Goal: Information Seeking & Learning: Learn about a topic

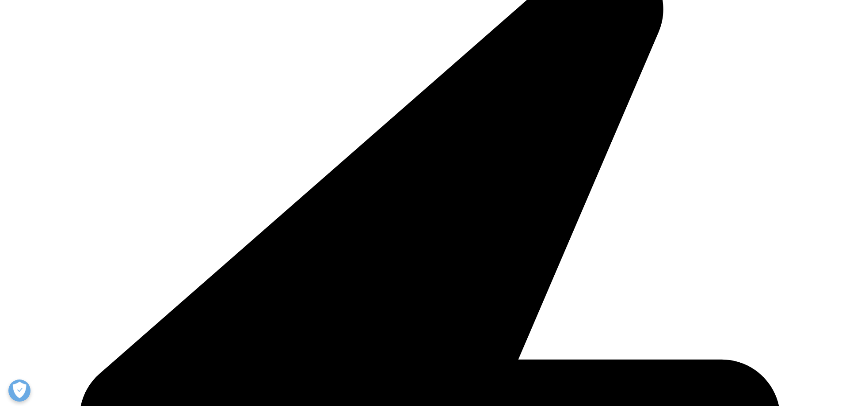
scroll to position [3006, 0]
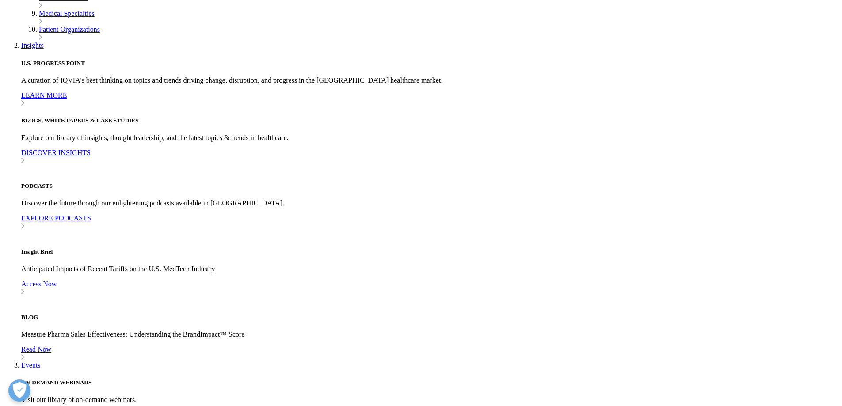
scroll to position [2837, 0]
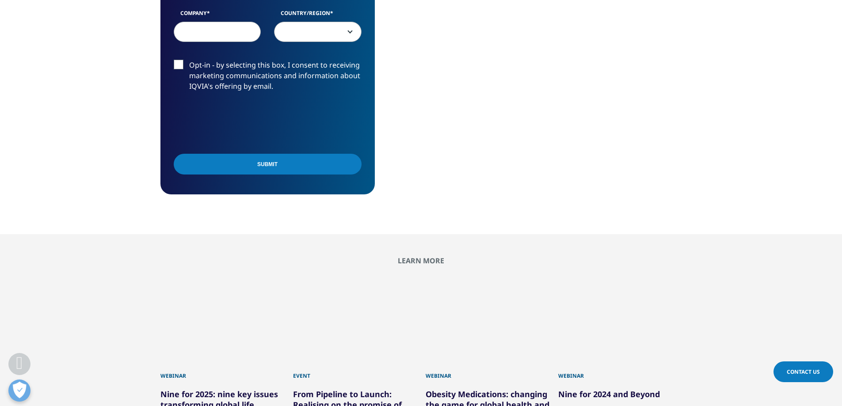
scroll to position [531, 0]
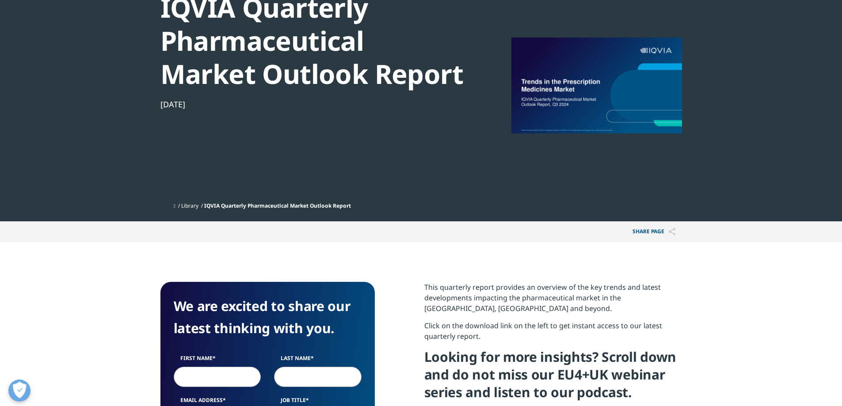
scroll to position [133, 0]
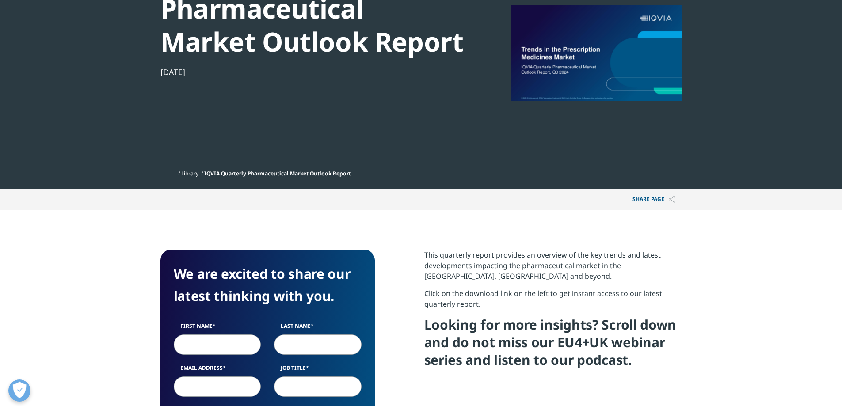
click at [556, 58] on div at bounding box center [597, 53] width 171 height 199
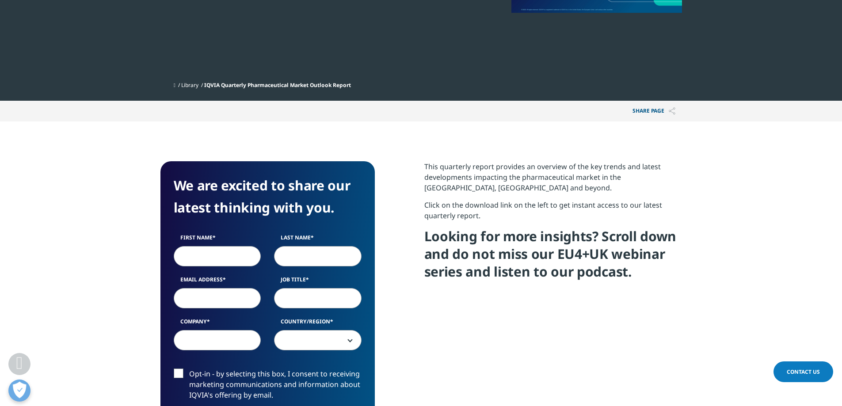
click at [496, 206] on p "Click on the download link on the left to get instant access to our latest quar…" at bounding box center [553, 214] width 258 height 28
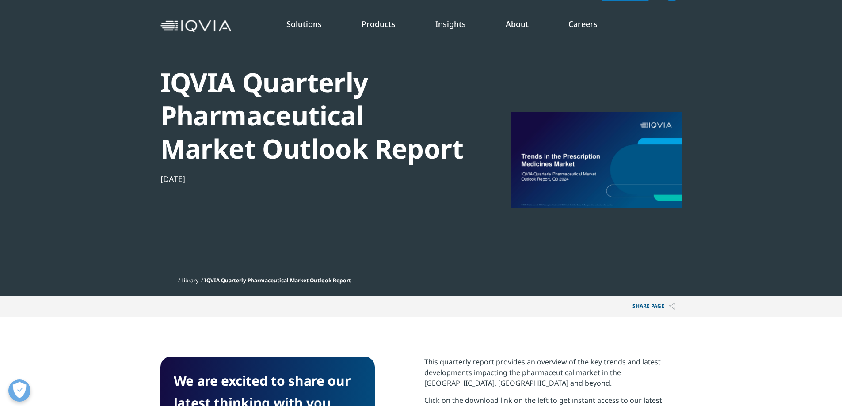
scroll to position [0, 0]
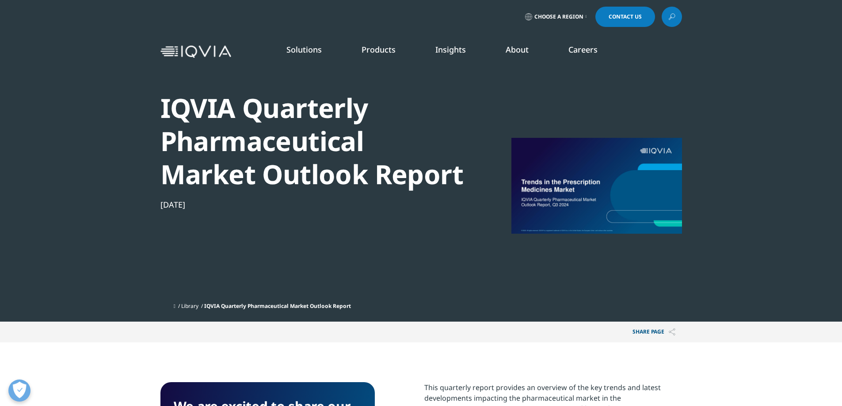
click at [661, 261] on div at bounding box center [597, 185] width 171 height 199
click at [656, 337] on p "Share PAGE" at bounding box center [654, 332] width 56 height 21
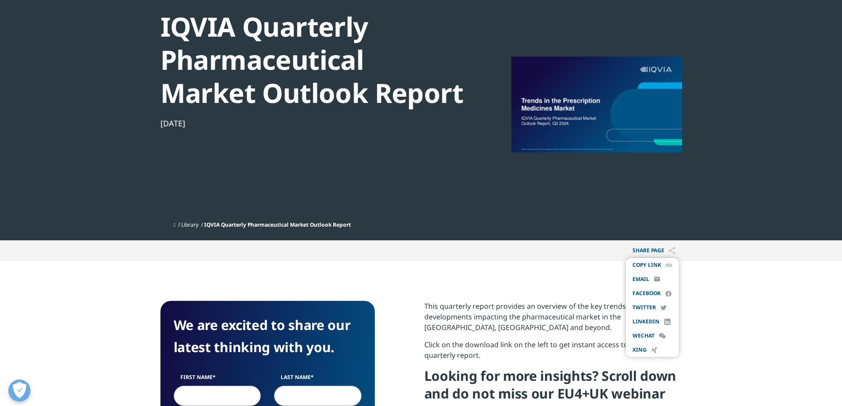
scroll to position [88, 0]
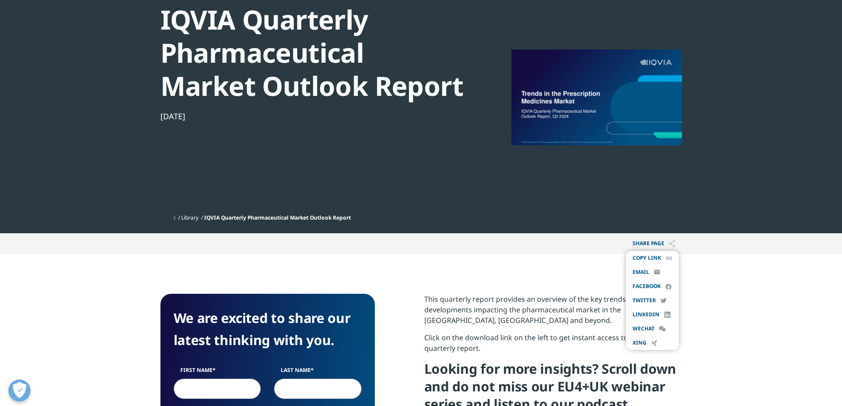
click at [504, 299] on p "This quarterly report provides an overview of the key trends and latest develop…" at bounding box center [553, 313] width 258 height 38
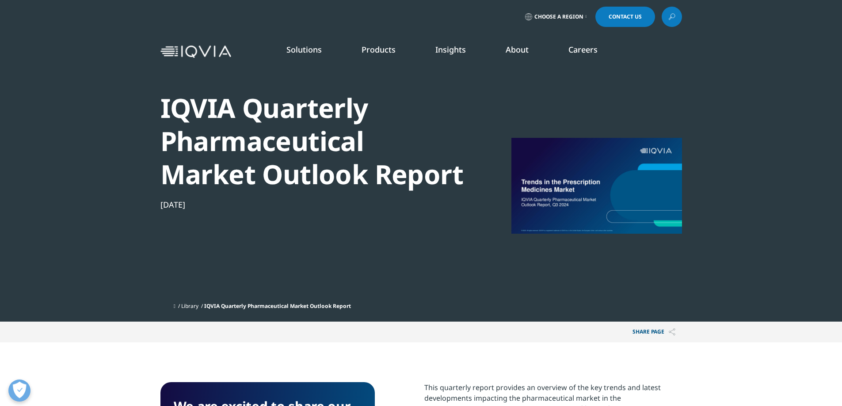
click at [331, 183] on div "IQVIA Quarterly Pharmaceutical Market Outlook Report" at bounding box center [311, 141] width 303 height 99
click at [218, 145] on link "Consumer Health" at bounding box center [269, 146] width 141 height 10
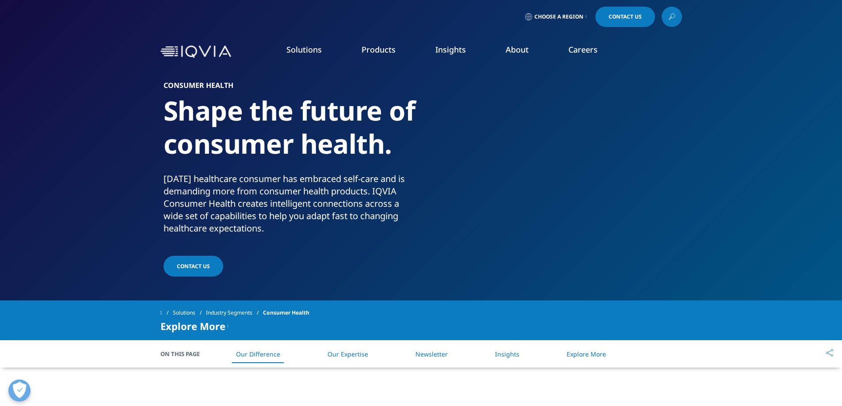
click at [264, 158] on link "SEE LATEST REPORTS" at bounding box center [300, 161] width 175 height 8
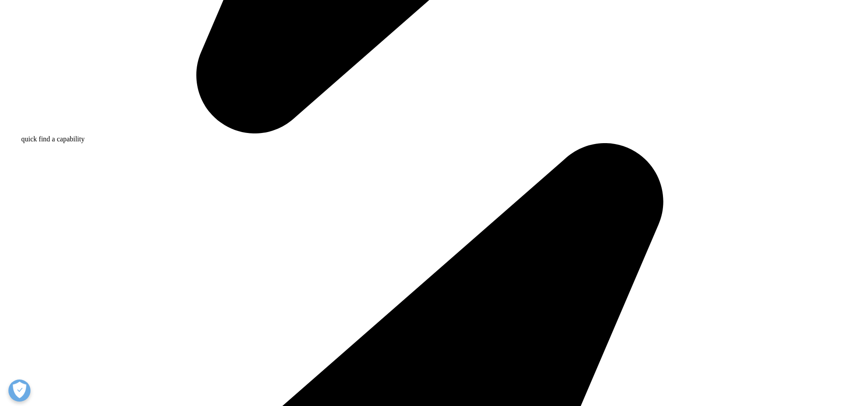
drag, startPoint x: 411, startPoint y: 138, endPoint x: 623, endPoint y: 150, distance: 212.1
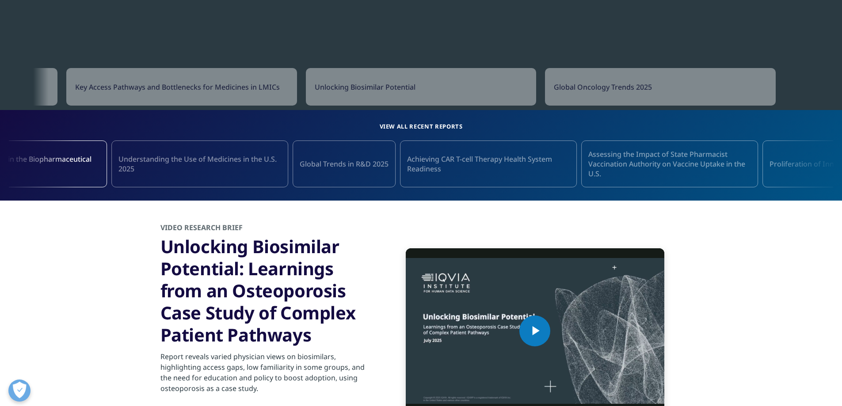
click at [168, 177] on link "Understanding the Use of Medicines in the U.S. 2025" at bounding box center [199, 164] width 177 height 47
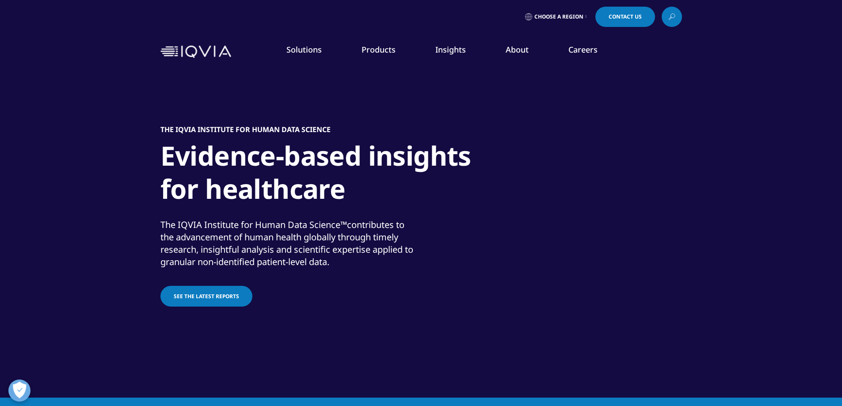
click at [671, 19] on icon at bounding box center [670, 18] width 3 height 3
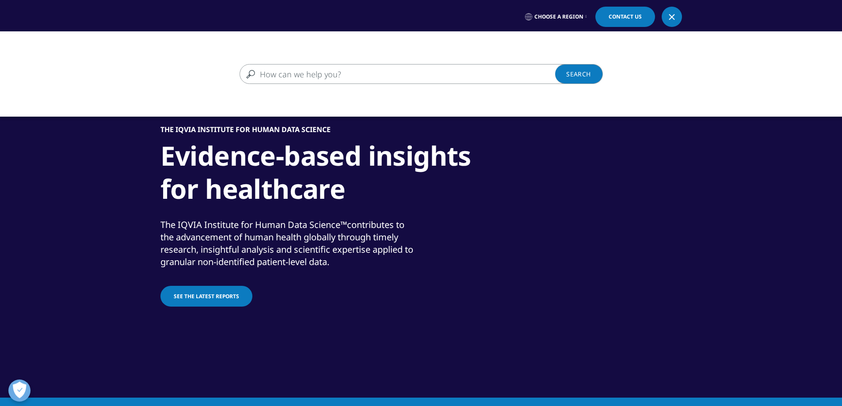
click at [406, 73] on input "Search" at bounding box center [409, 74] width 338 height 20
type input "europe market"
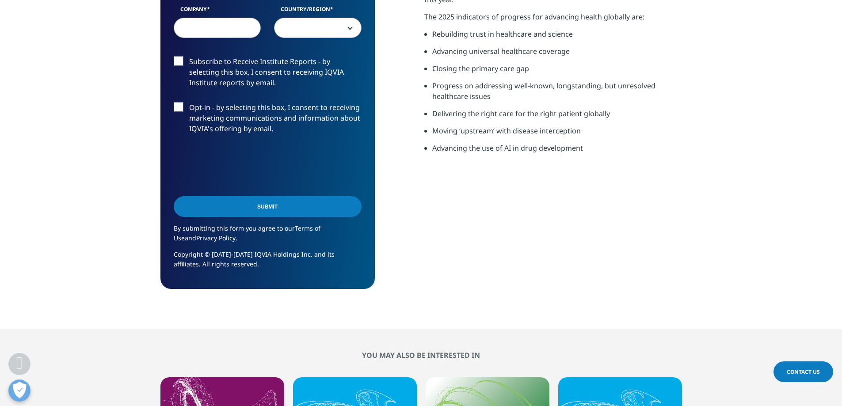
scroll to position [309, 0]
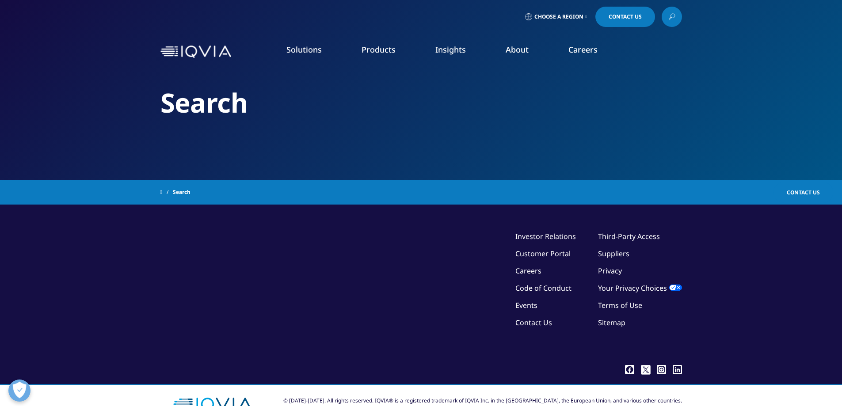
click at [666, 15] on link at bounding box center [672, 17] width 20 height 20
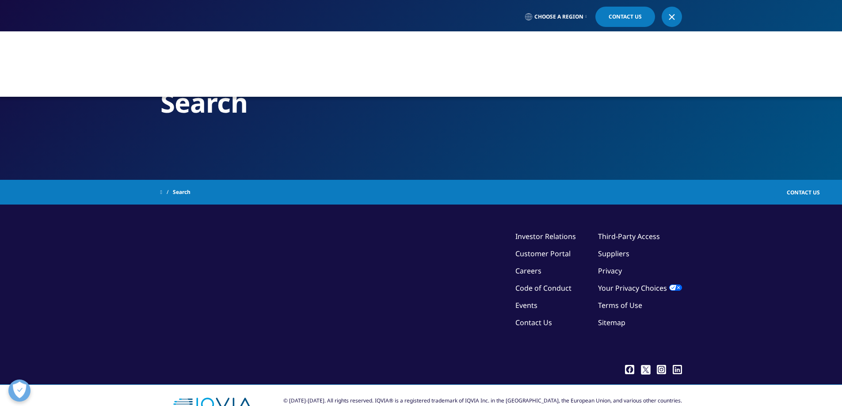
type input "europe market"
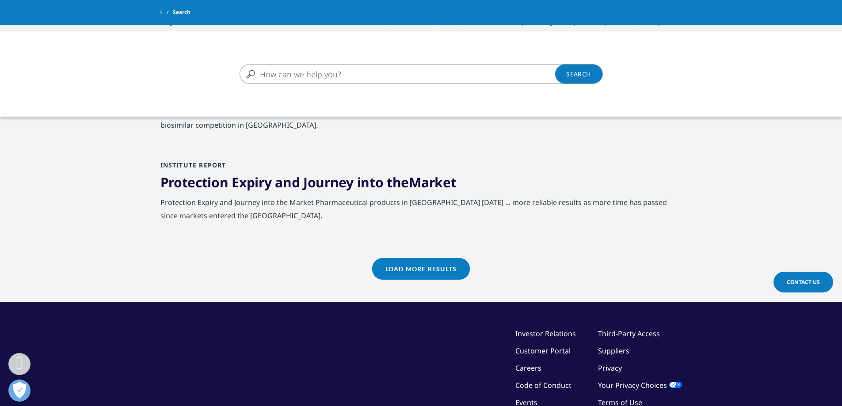
scroll to position [1017, 0]
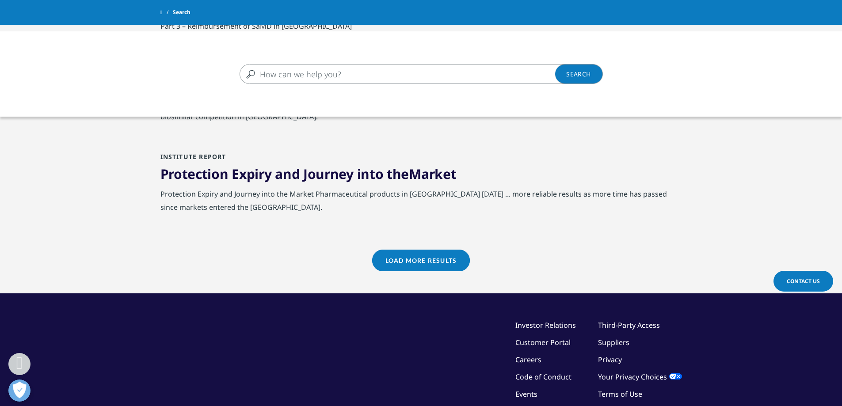
click at [416, 257] on div "Clear Search Loading" at bounding box center [421, 234] width 842 height 406
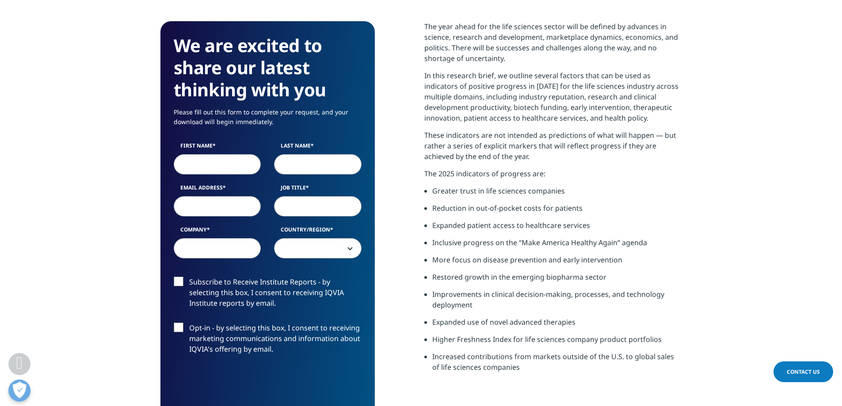
scroll to position [663, 0]
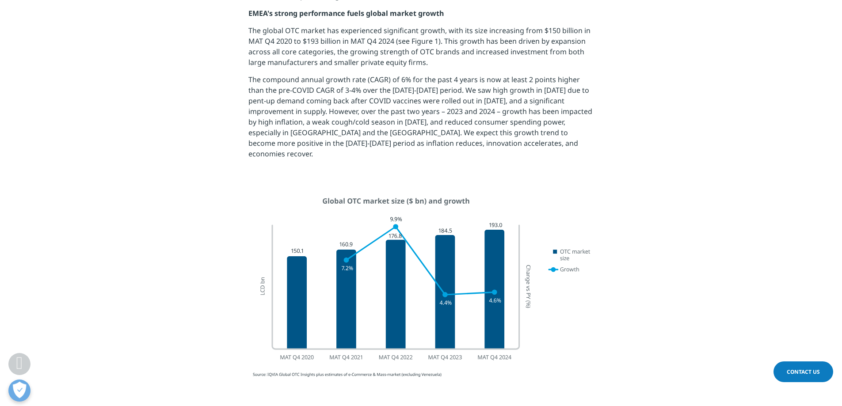
scroll to position [442, 0]
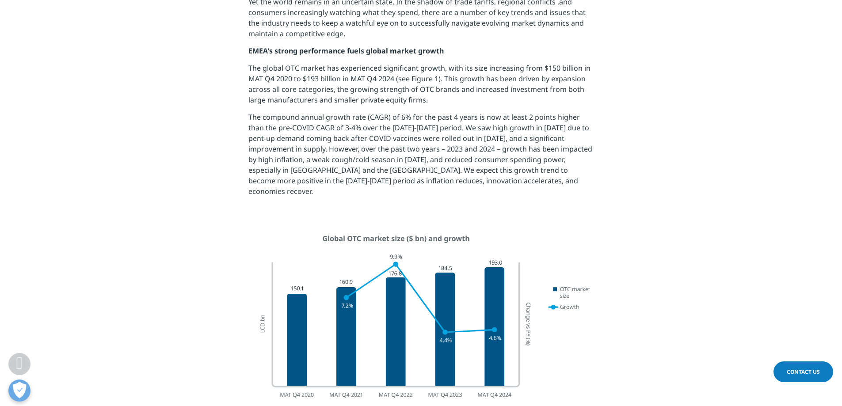
click at [303, 180] on p "The compound annual growth rate (CAGR) of 6% for the past 4 years is now at lea…" at bounding box center [420, 158] width 345 height 92
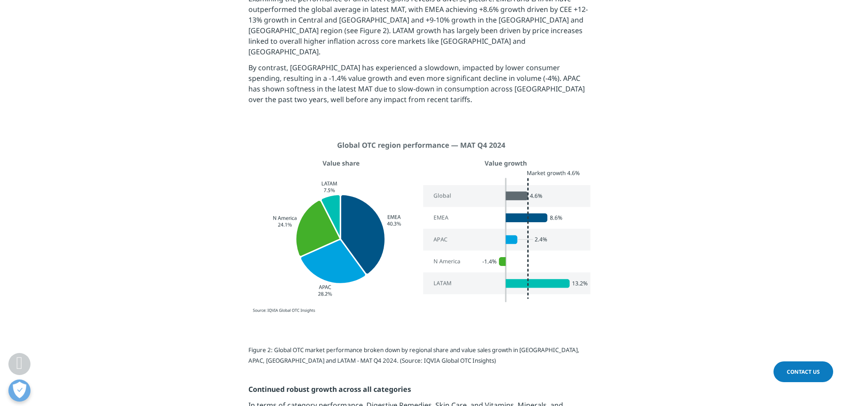
scroll to position [973, 0]
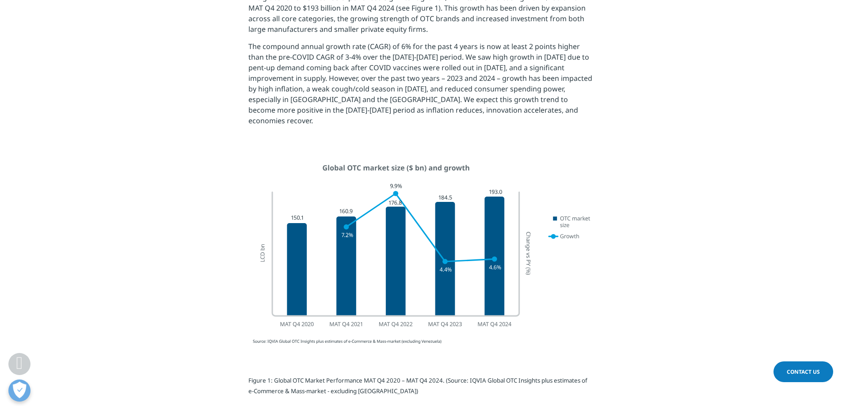
scroll to position [529, 0]
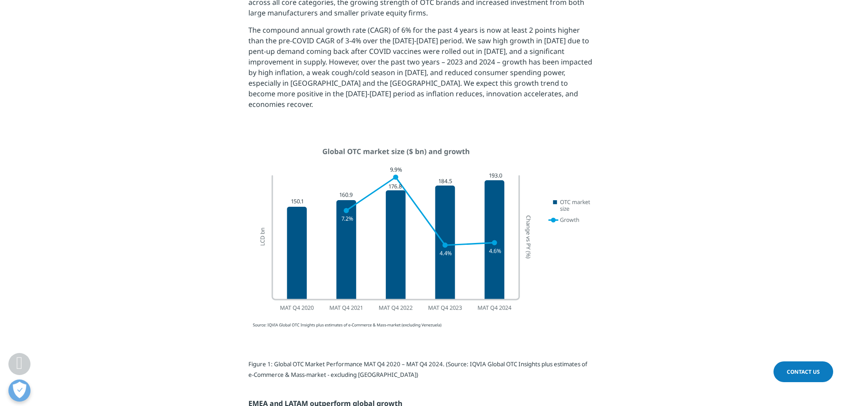
click at [413, 198] on img at bounding box center [421, 237] width 358 height 199
click at [340, 147] on img at bounding box center [421, 237] width 358 height 199
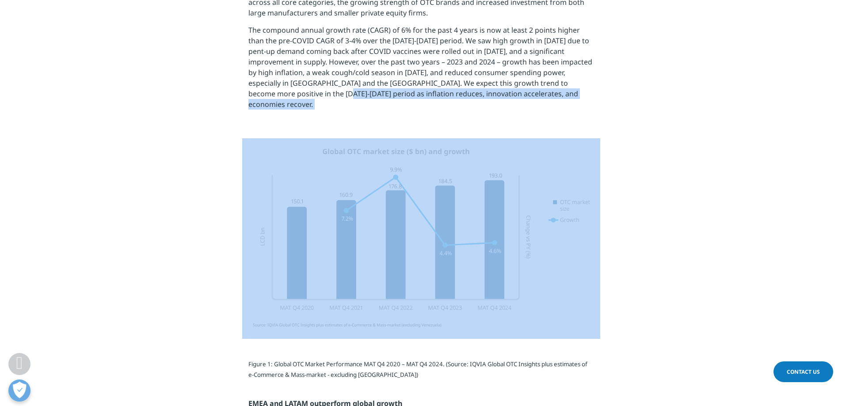
drag, startPoint x: 218, startPoint y: 123, endPoint x: 517, endPoint y: 304, distance: 349.0
click at [413, 138] on img at bounding box center [421, 237] width 358 height 199
copy div "innovation accelerates, and economies recover."
drag, startPoint x: 429, startPoint y: 211, endPoint x: 702, endPoint y: 171, distance: 275.7
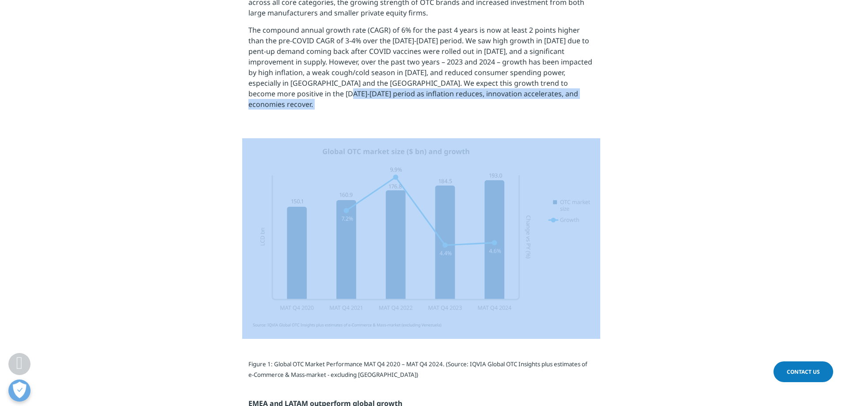
click at [701, 171] on section at bounding box center [421, 238] width 842 height 201
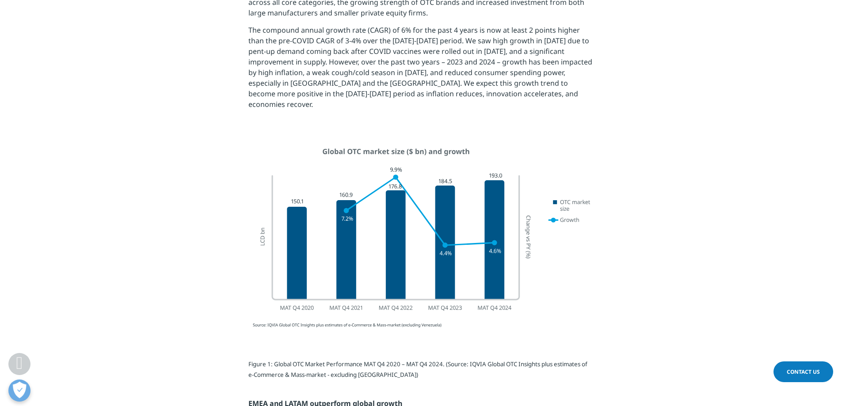
click at [673, 207] on div at bounding box center [421, 238] width 522 height 201
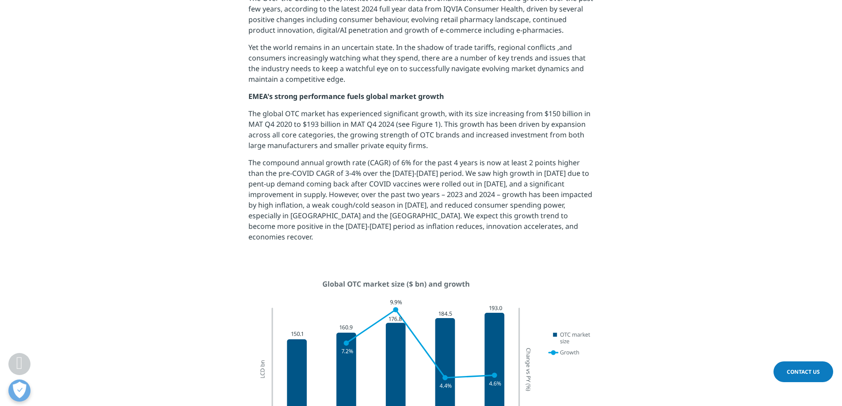
click at [362, 132] on p "The global OTC market has experienced significant growth, with its size increas…" at bounding box center [420, 132] width 345 height 49
click at [497, 122] on p "The global OTC market has experienced significant growth, with its size increas…" at bounding box center [420, 132] width 345 height 49
click at [441, 112] on p "The global OTC market has experienced significant growth, with its size increas…" at bounding box center [420, 132] width 345 height 49
click at [451, 139] on p "The global OTC market has experienced significant growth, with its size increas…" at bounding box center [420, 132] width 345 height 49
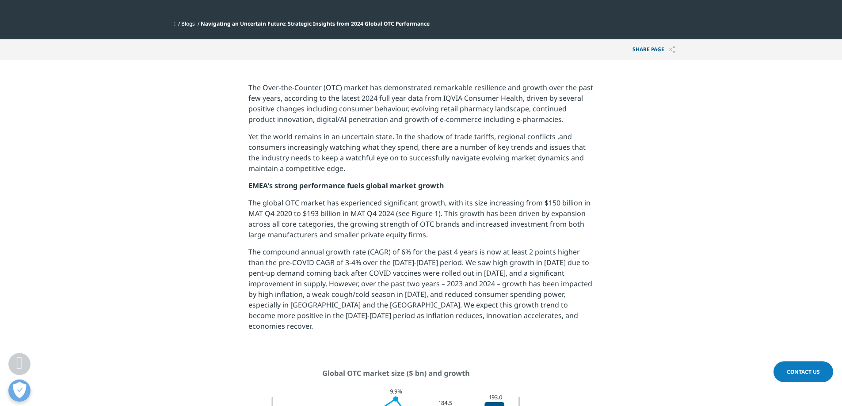
scroll to position [308, 0]
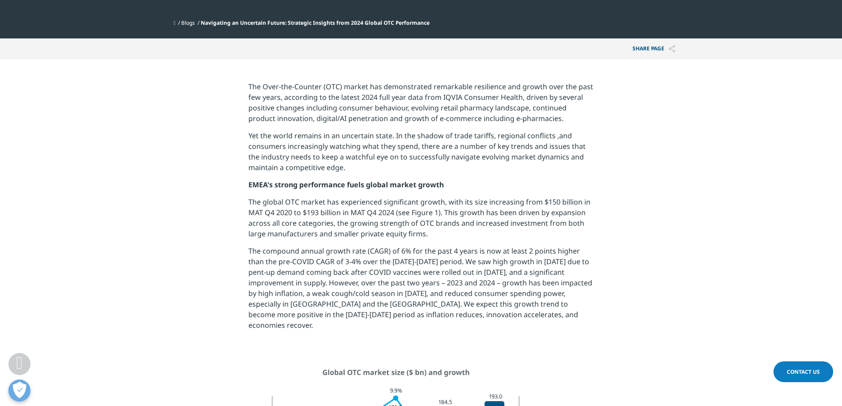
click at [407, 116] on p "The Over-the-Counter (OTC) market has demonstrated remarkable resilience and gr…" at bounding box center [420, 105] width 345 height 49
drag, startPoint x: 332, startPoint y: 100, endPoint x: 394, endPoint y: 101, distance: 61.9
click at [394, 101] on p "The Over-the-Counter (OTC) market has demonstrated remarkable resilience and gr…" at bounding box center [420, 105] width 345 height 49
click at [413, 141] on p "Yet the world remains in an uncertain state. In the shadow of trade tariffs, re…" at bounding box center [420, 154] width 345 height 49
drag, startPoint x: 309, startPoint y: 195, endPoint x: 293, endPoint y: 206, distance: 18.5
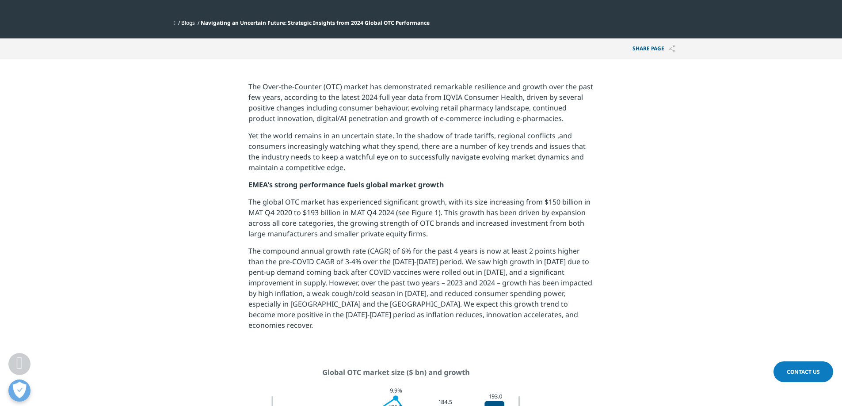
click at [307, 195] on p "EMEA's strong performance fuels global market growth" at bounding box center [420, 188] width 345 height 17
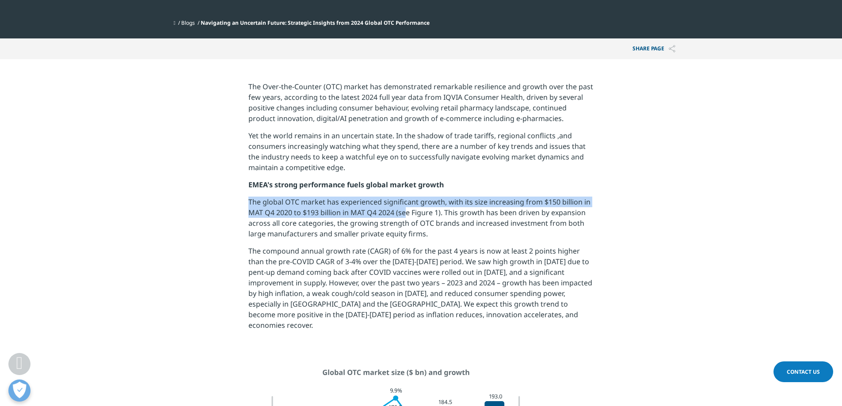
drag, startPoint x: 249, startPoint y: 201, endPoint x: 408, endPoint y: 210, distance: 158.5
click at [408, 210] on p "The global OTC market has experienced significant growth, with its size increas…" at bounding box center [420, 221] width 345 height 49
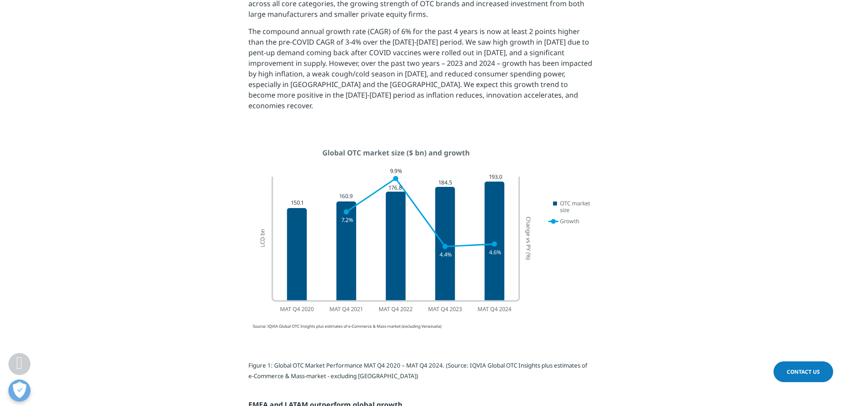
scroll to position [485, 0]
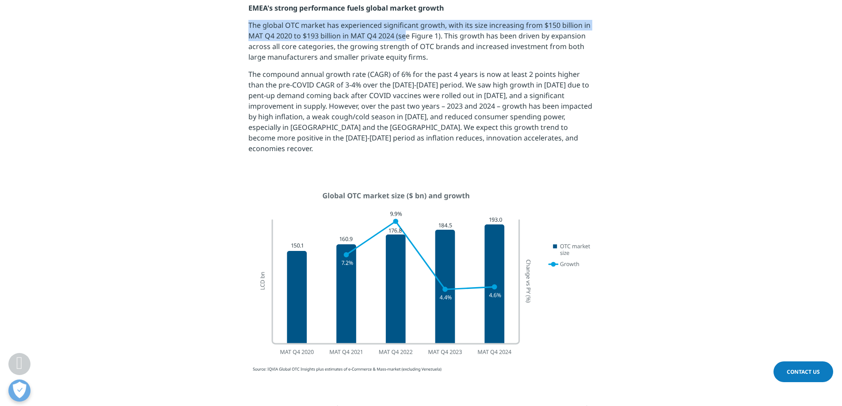
drag, startPoint x: 467, startPoint y: 128, endPoint x: 517, endPoint y: 23, distance: 115.7
click at [468, 128] on p "The compound annual growth rate (CAGR) of 6% for the past 4 years is now at lea…" at bounding box center [420, 115] width 345 height 92
